Goal: Information Seeking & Learning: Learn about a topic

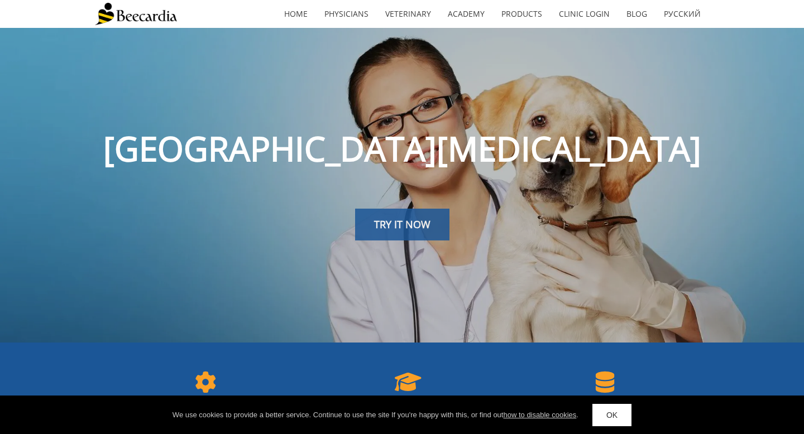
click at [388, 233] on link "TRY IT NOW" at bounding box center [402, 225] width 94 height 32
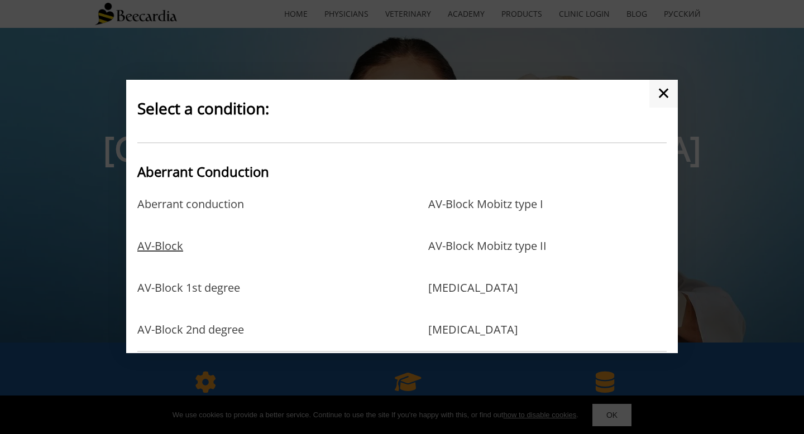
click at [169, 244] on link "AV-Block" at bounding box center [160, 257] width 46 height 36
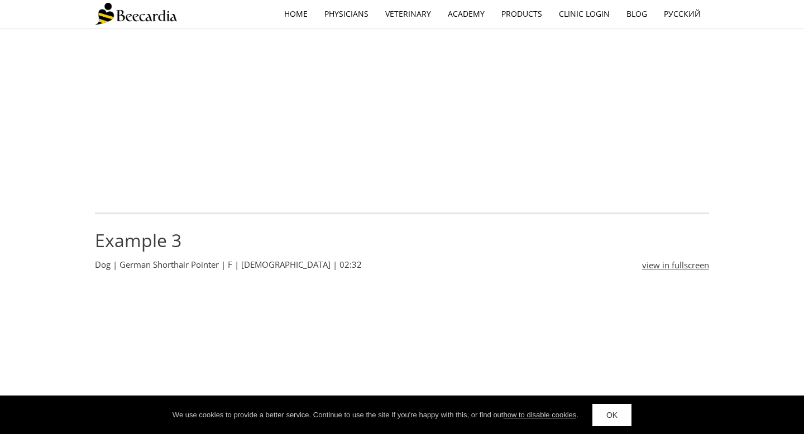
scroll to position [1031, 0]
click at [607, 423] on link "OK" at bounding box center [611, 415] width 39 height 22
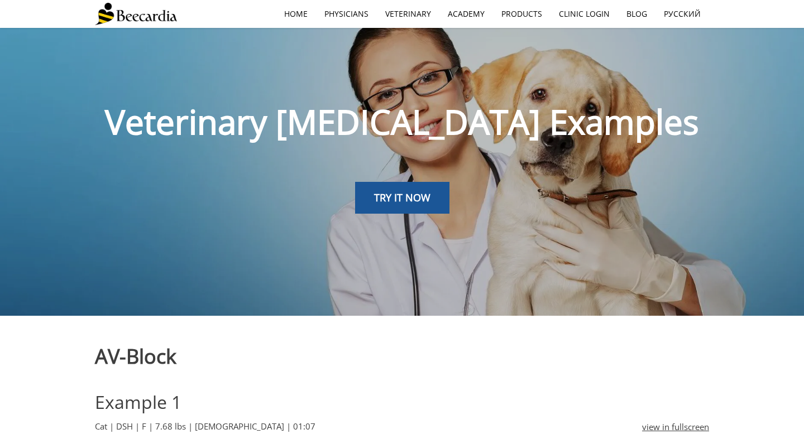
scroll to position [0, 0]
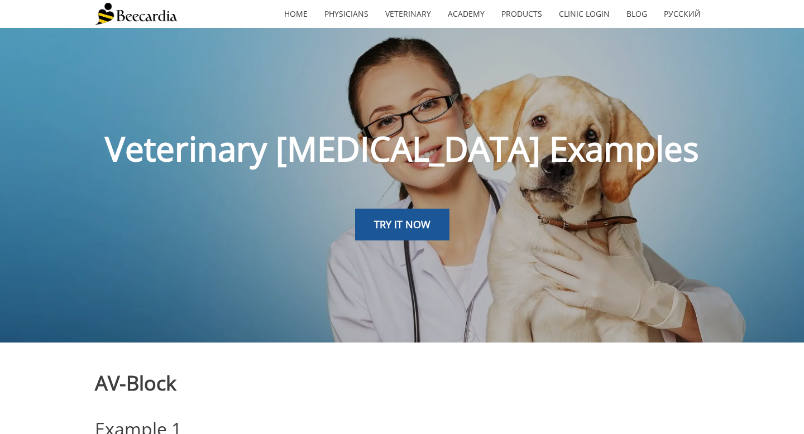
click at [380, 248] on div at bounding box center [402, 251] width 614 height 21
click at [386, 231] on span "TRY IT NOW" at bounding box center [402, 224] width 56 height 13
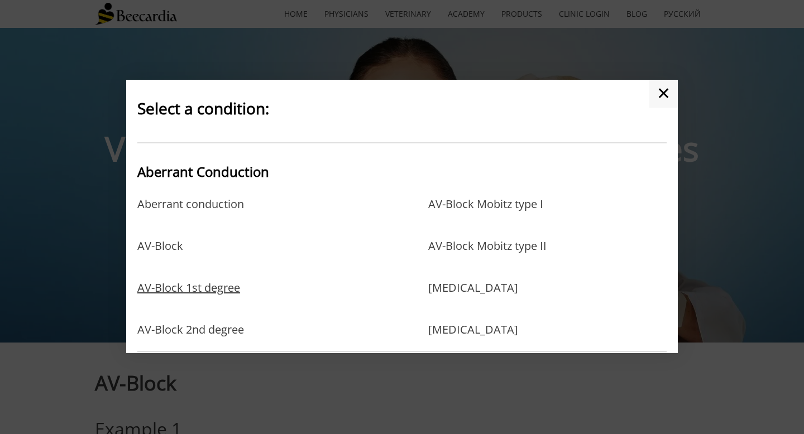
click at [222, 283] on link "AV-Block 1st degree" at bounding box center [188, 299] width 103 height 36
